Goal: Task Accomplishment & Management: Manage account settings

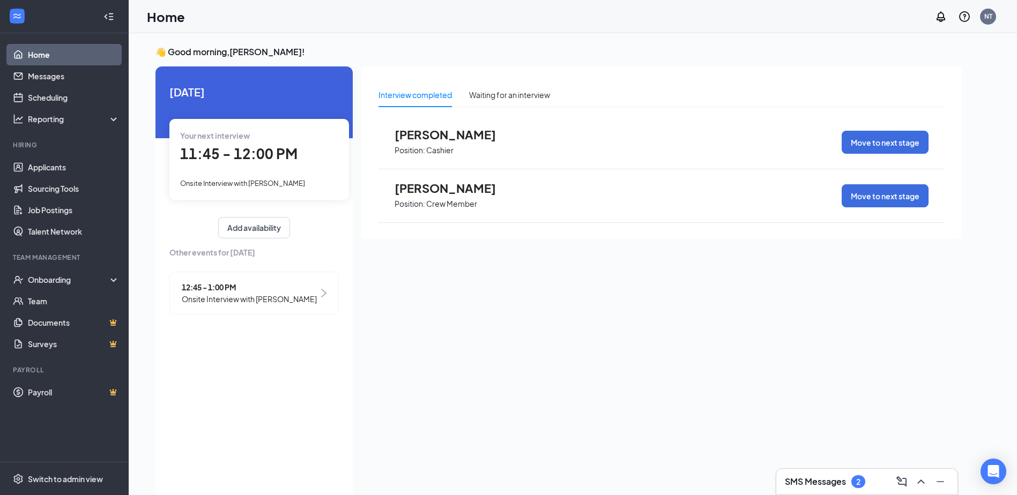
click at [289, 301] on span "Onsite Interview with [PERSON_NAME]" at bounding box center [249, 299] width 135 height 12
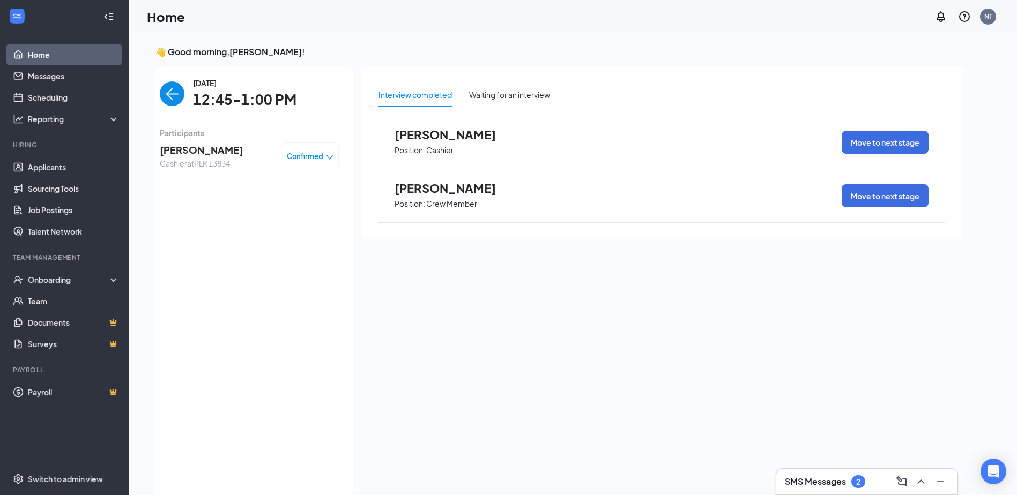
scroll to position [4, 0]
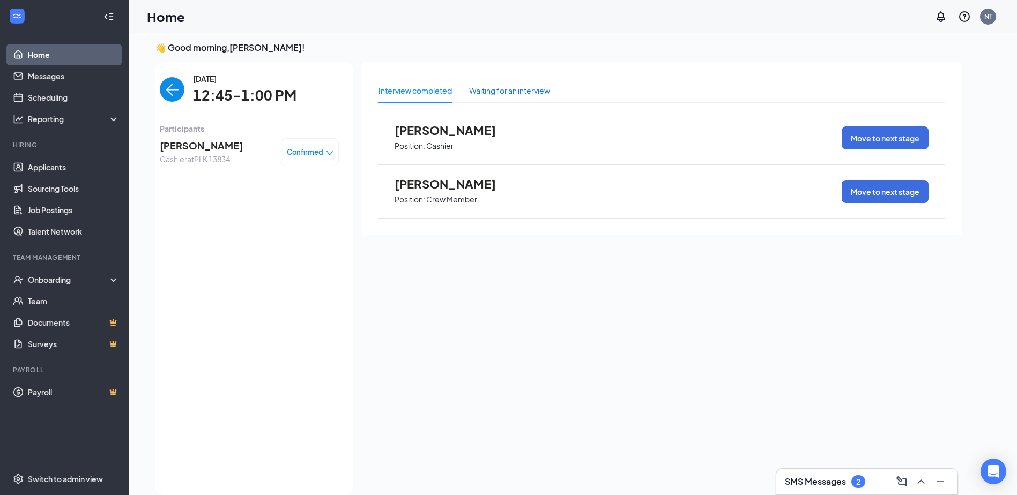
click at [518, 92] on div "Waiting for an interview" at bounding box center [509, 91] width 81 height 12
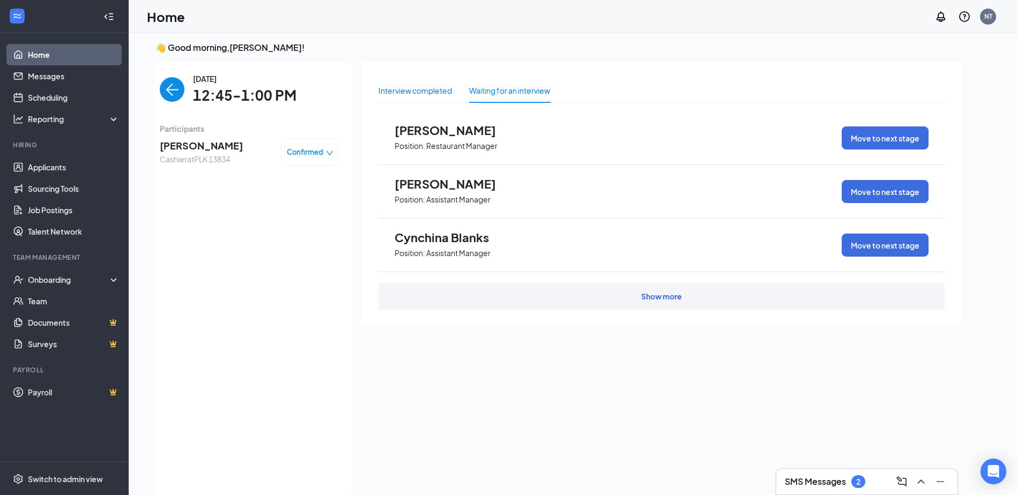
drag, startPoint x: 518, startPoint y: 92, endPoint x: 444, endPoint y: 93, distance: 74.0
click at [444, 93] on div "Interview completed" at bounding box center [414, 91] width 73 height 12
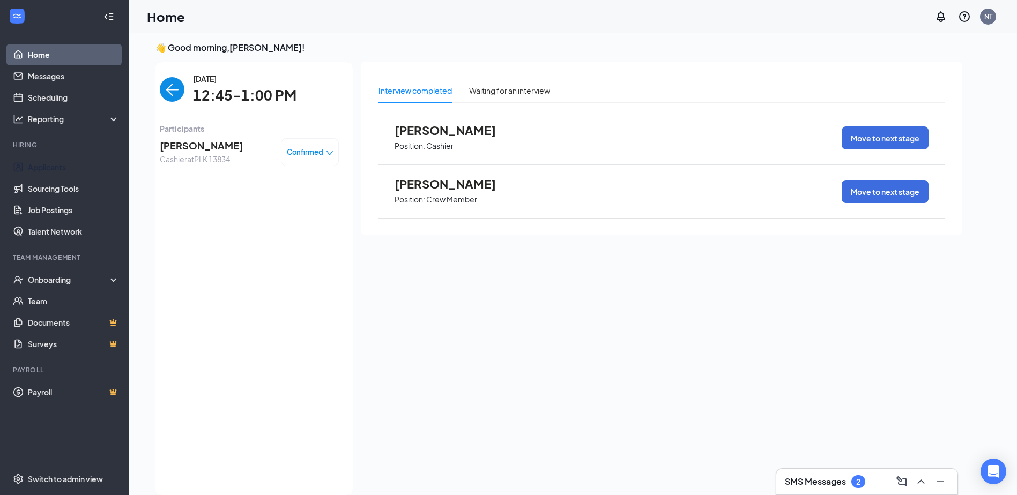
click at [64, 156] on li "Hiring Applicants Sourcing Tools Job Postings Talent Network" at bounding box center [64, 191] width 128 height 102
click at [60, 159] on link "Applicants" at bounding box center [74, 167] width 92 height 21
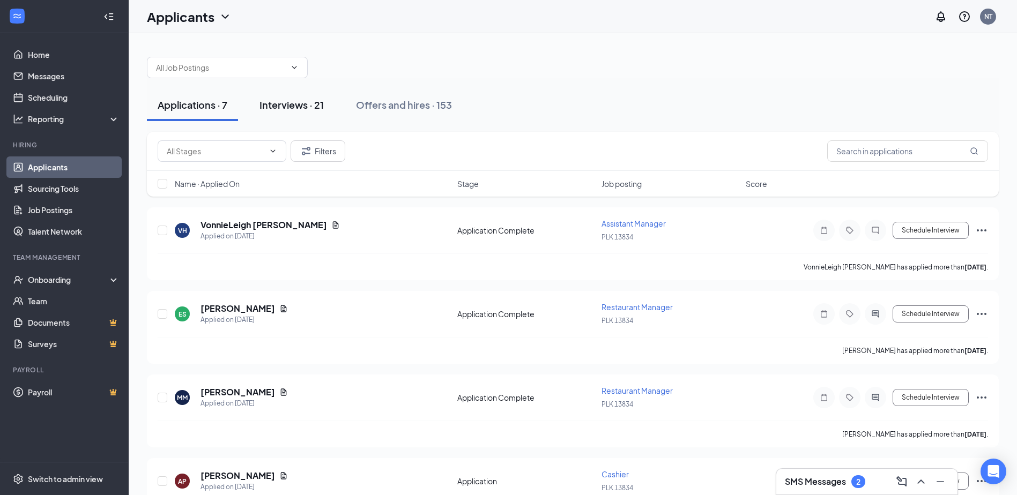
click at [276, 101] on div "Interviews · 21" at bounding box center [291, 104] width 64 height 13
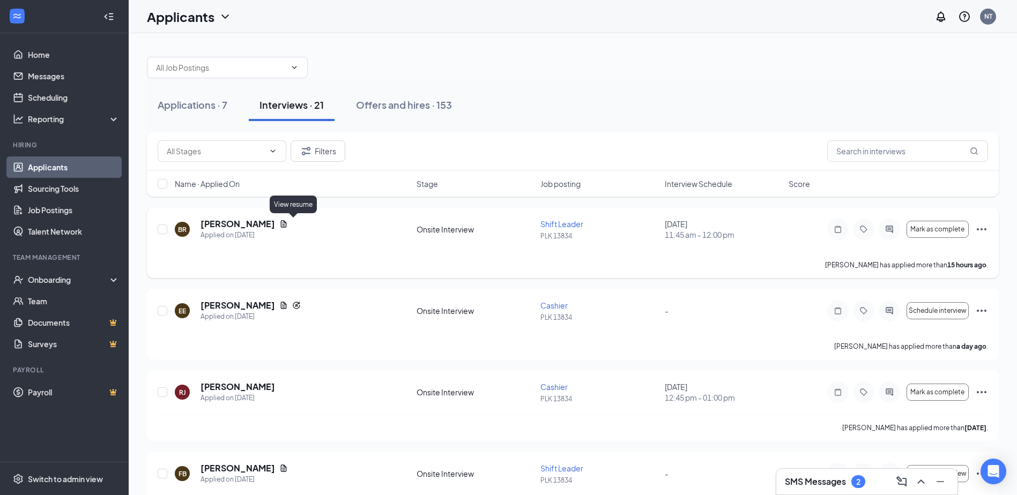
click at [287, 223] on icon "Document" at bounding box center [284, 223] width 6 height 7
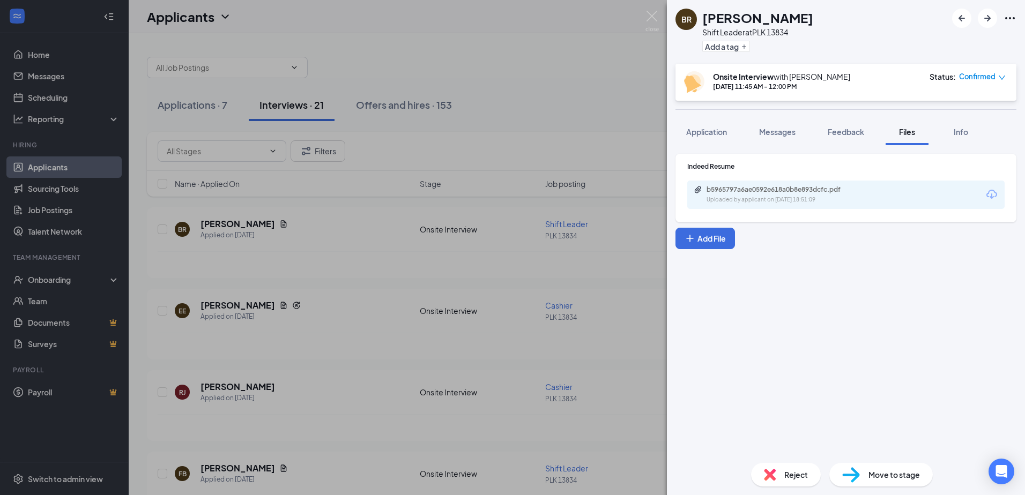
click at [993, 193] on icon "Download" at bounding box center [991, 194] width 13 height 13
drag, startPoint x: 581, startPoint y: 62, endPoint x: 637, endPoint y: 24, distance: 67.6
click at [583, 60] on div "BR [PERSON_NAME] Shift Leader at PLK 13834 Add a tag Onsite Interview with [PER…" at bounding box center [512, 247] width 1025 height 495
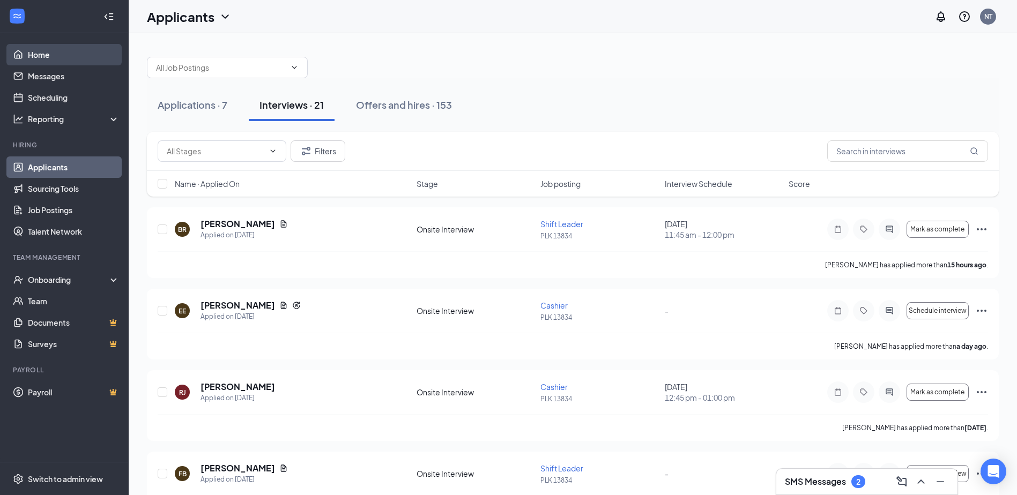
click at [42, 48] on link "Home" at bounding box center [74, 54] width 92 height 21
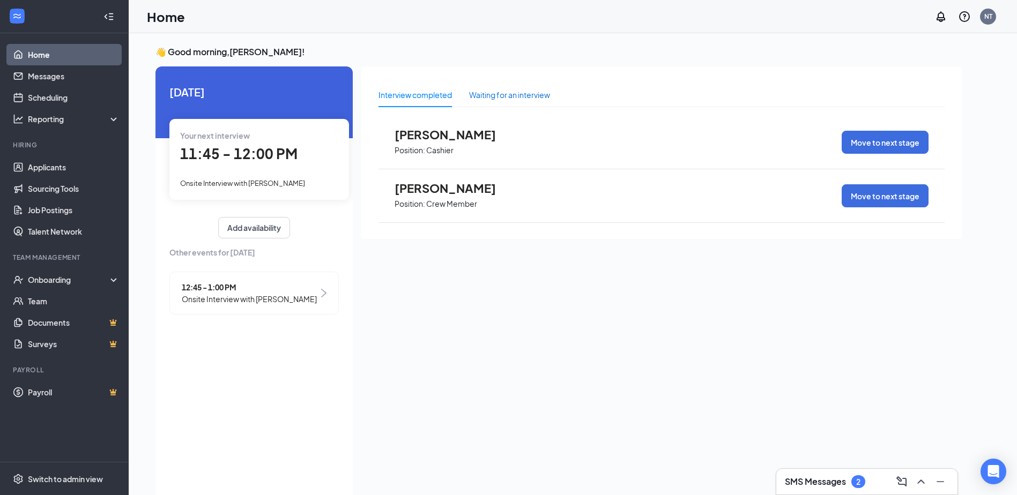
click at [485, 90] on div "Waiting for an interview" at bounding box center [509, 95] width 81 height 12
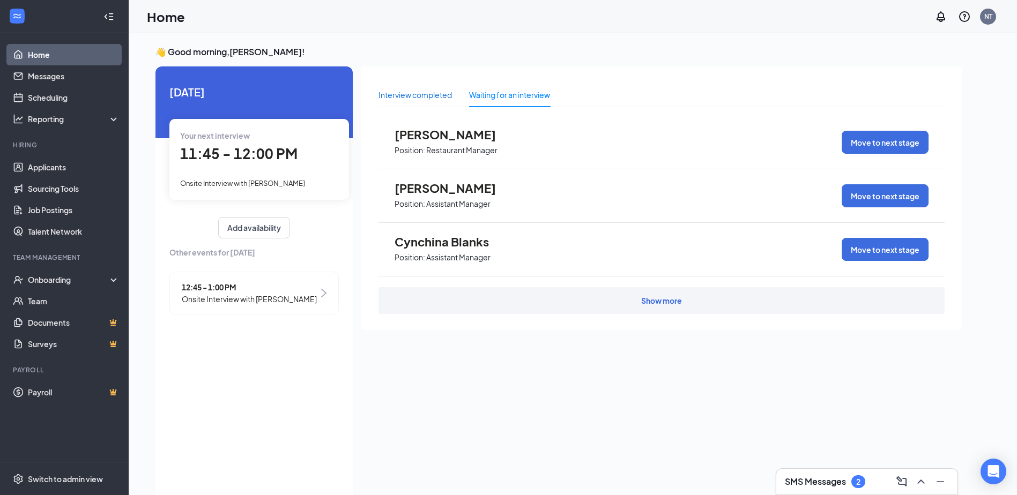
click at [433, 100] on div "Interview completed" at bounding box center [414, 95] width 73 height 12
